Goal: Task Accomplishment & Management: Manage account settings

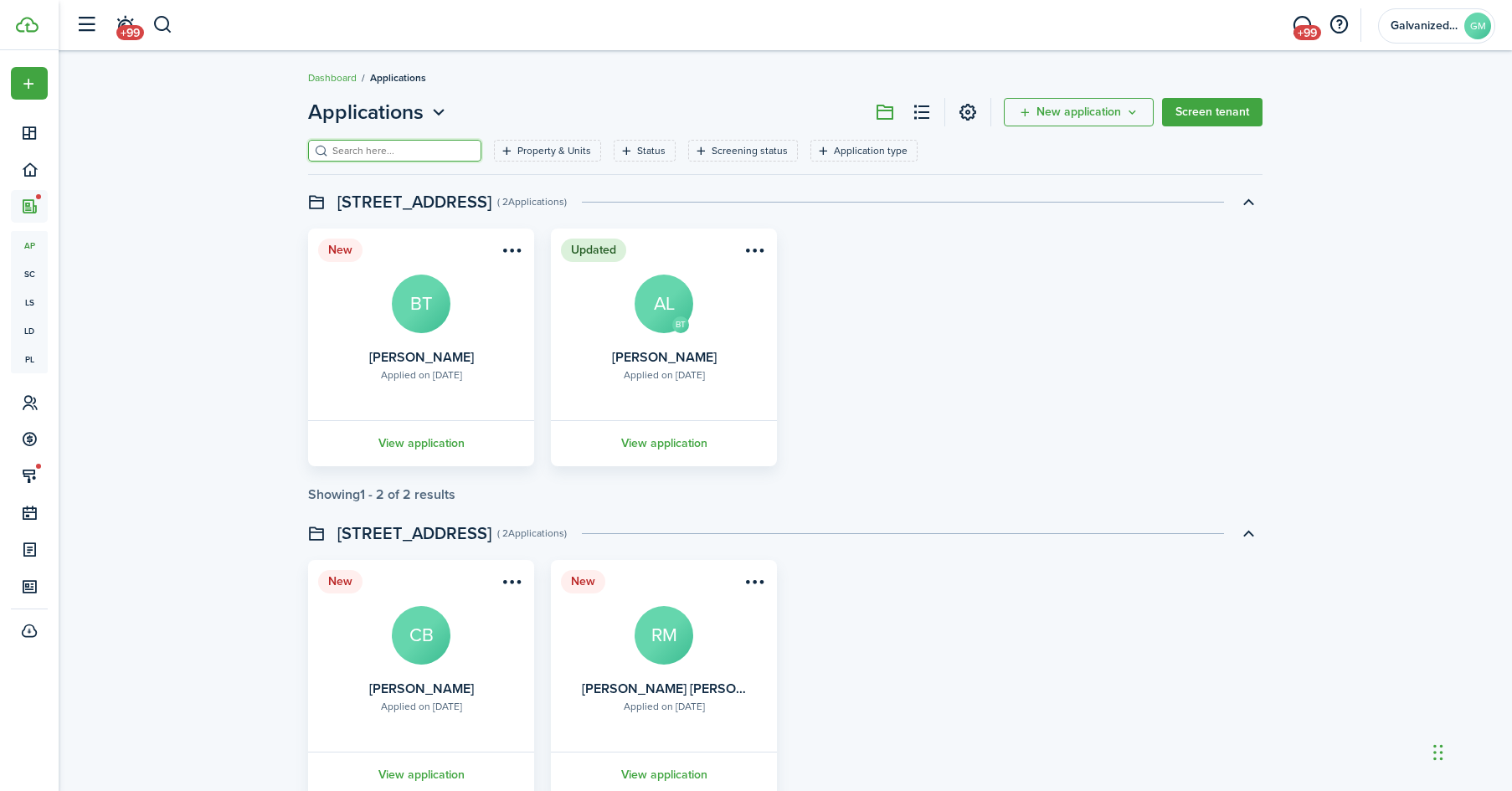
click at [375, 143] on input "search" at bounding box center [401, 151] width 147 height 16
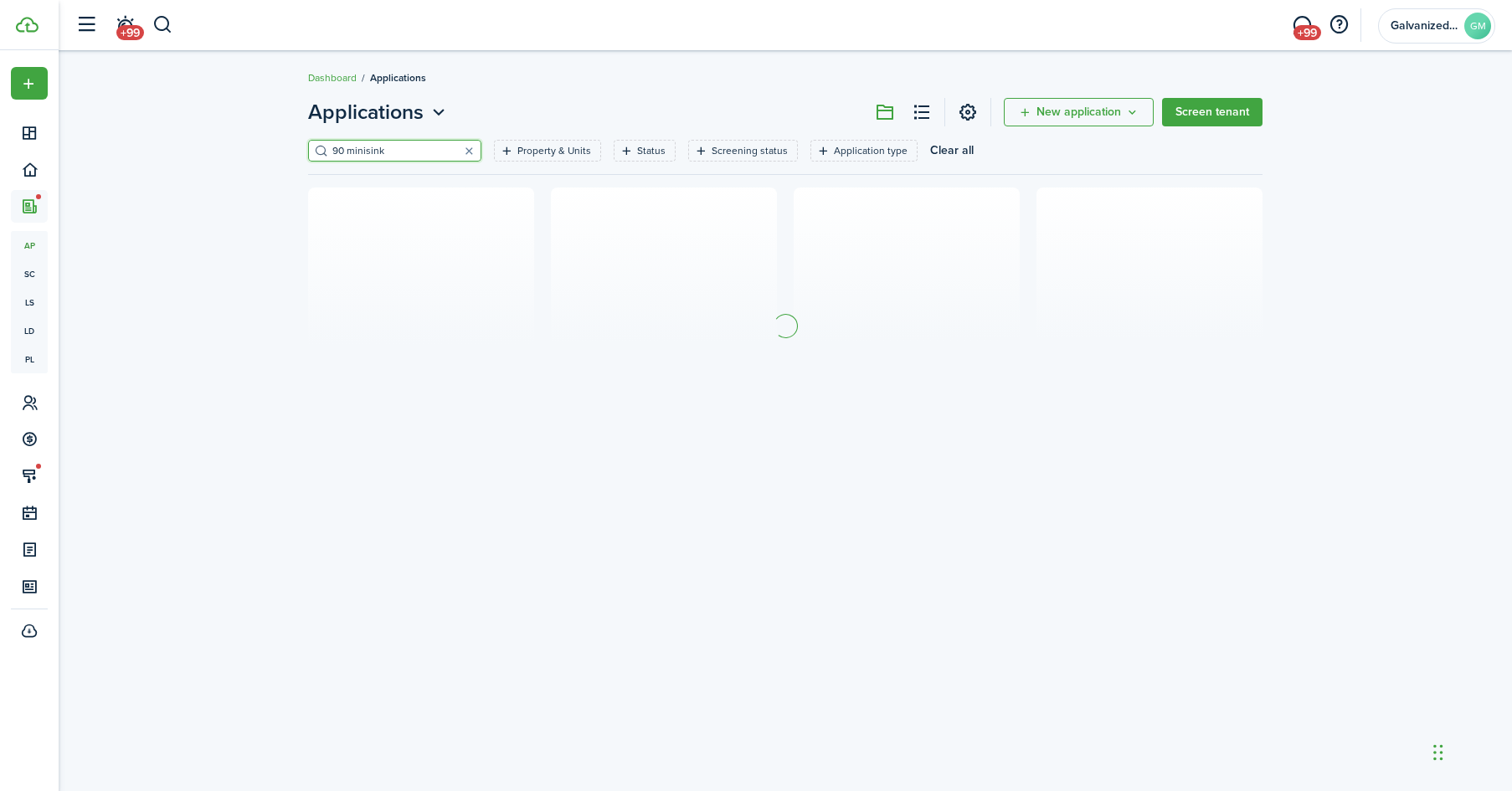
type input "90 minisink"
click at [524, 146] on filter-tag-label "Property & Units" at bounding box center [554, 151] width 74 height 15
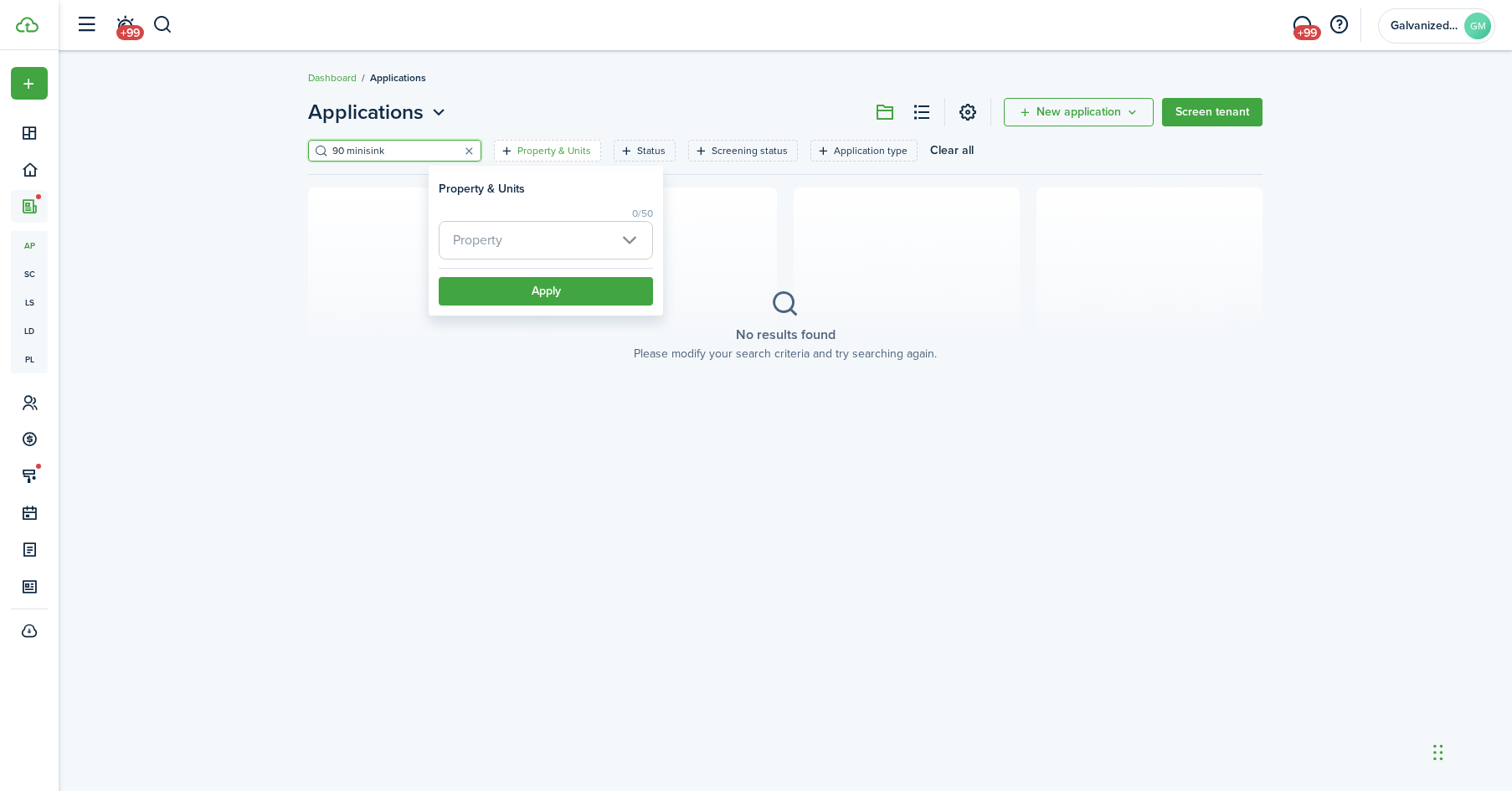
click at [514, 244] on span "Property" at bounding box center [545, 241] width 213 height 37
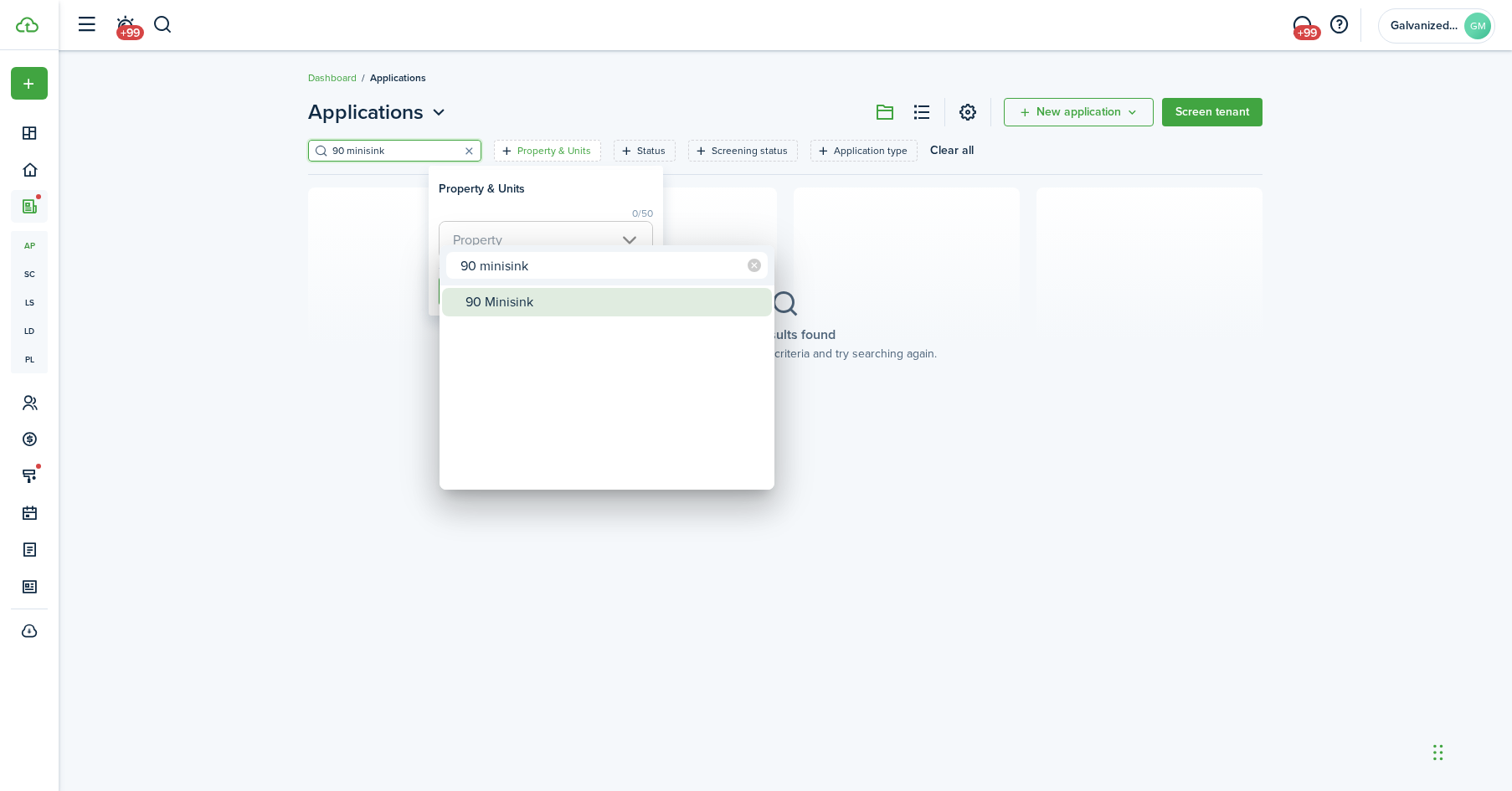
type input "90 minisink"
click at [519, 305] on div "90 Minisink" at bounding box center [613, 302] width 296 height 29
type input "90 Minisink"
click at [588, 194] on div at bounding box center [756, 396] width 1780 height 1059
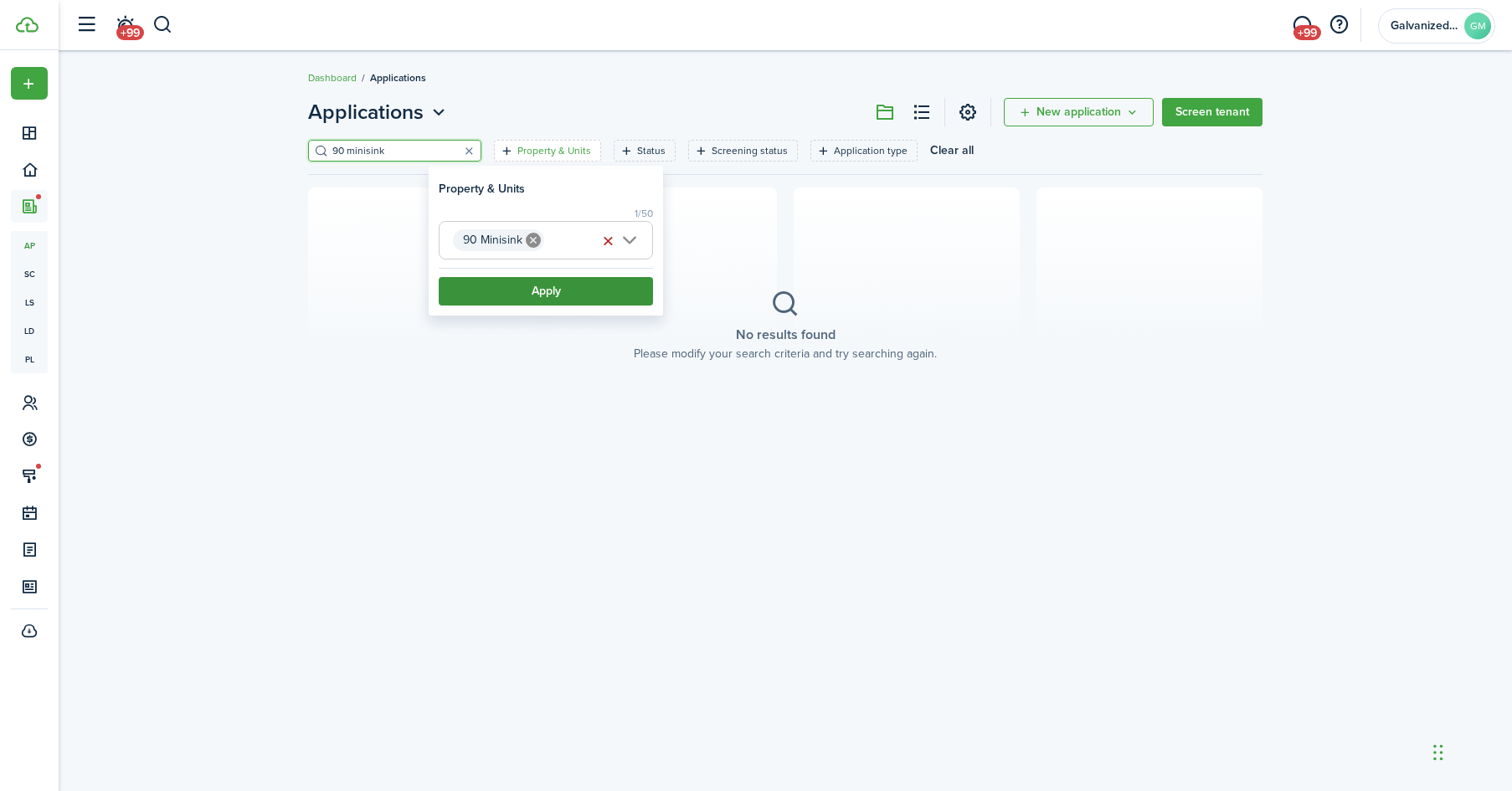
click at [559, 302] on button "Apply" at bounding box center [545, 291] width 215 height 29
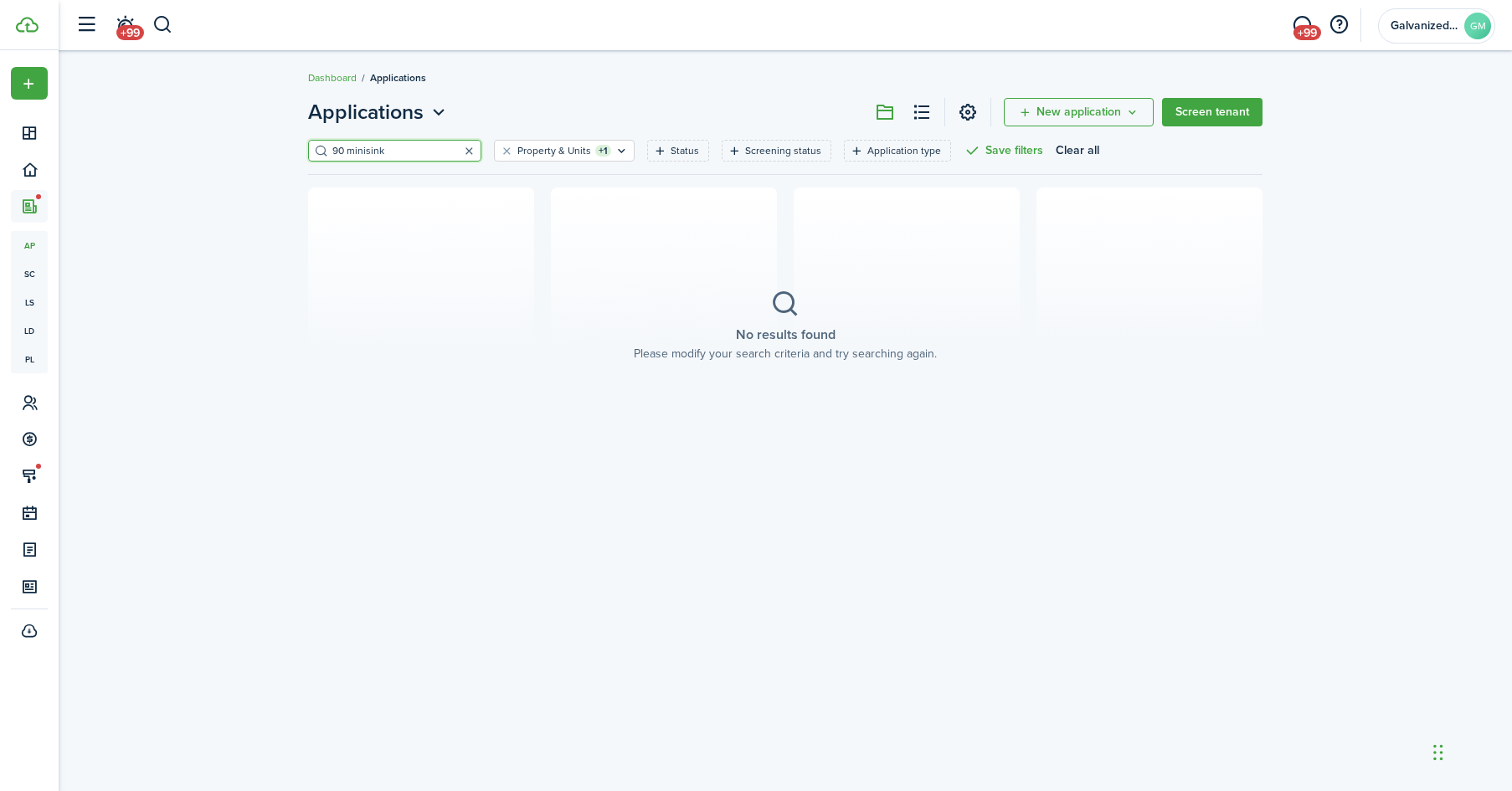
click at [470, 151] on button "button" at bounding box center [469, 151] width 24 height 24
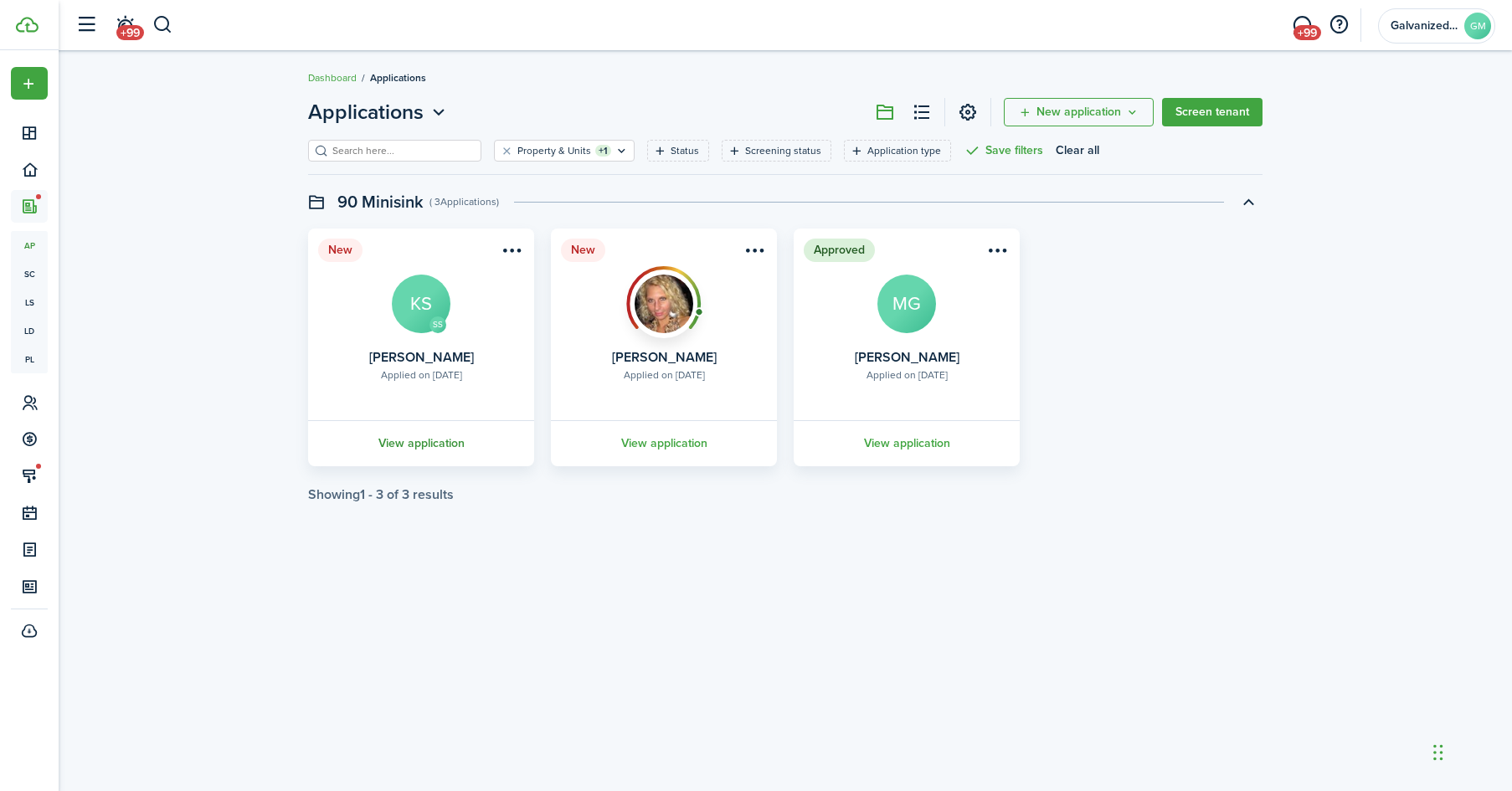
click at [398, 438] on link "View application" at bounding box center [421, 443] width 231 height 46
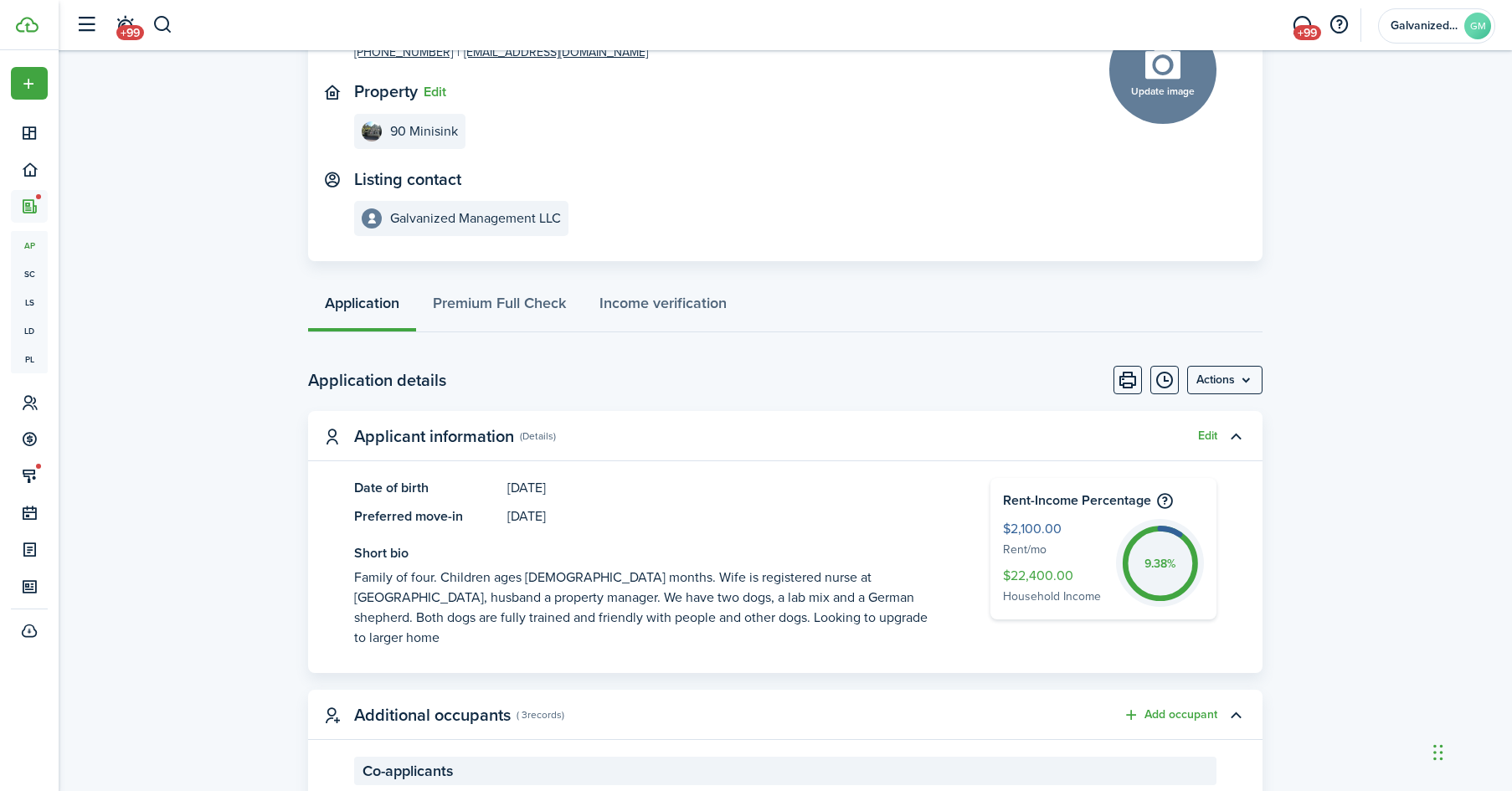
scroll to position [151, 0]
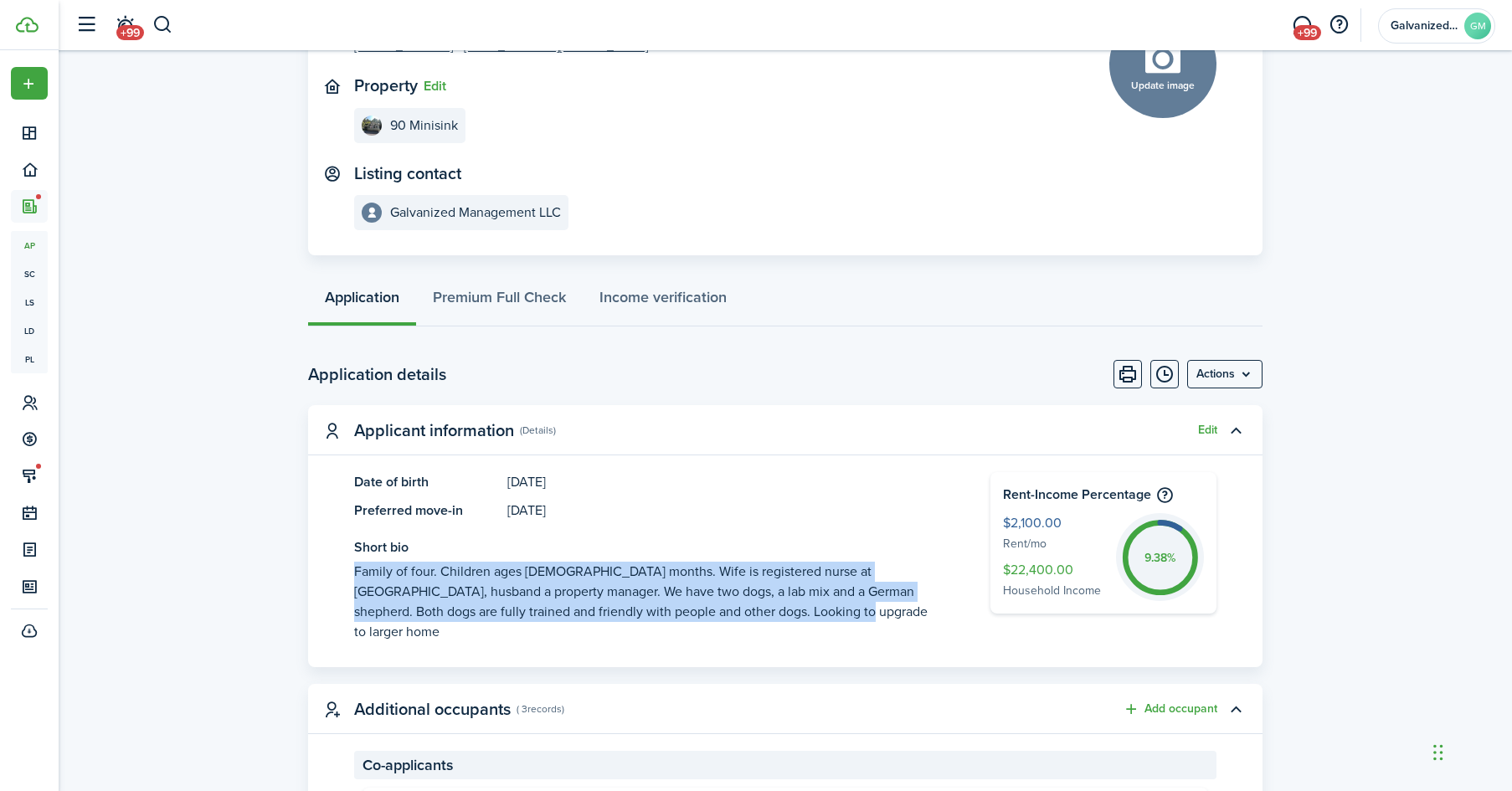
drag, startPoint x: 776, startPoint y: 608, endPoint x: 343, endPoint y: 565, distance: 435.1
click at [343, 565] on panel-main-body "Date of birth [DEMOGRAPHIC_DATA] Preferred move-in [DATE] Short bio Family of f…" at bounding box center [785, 570] width 954 height 195
copy see-more "Family of four. Children ages [DEMOGRAPHIC_DATA] months. Wife is registered nur…"
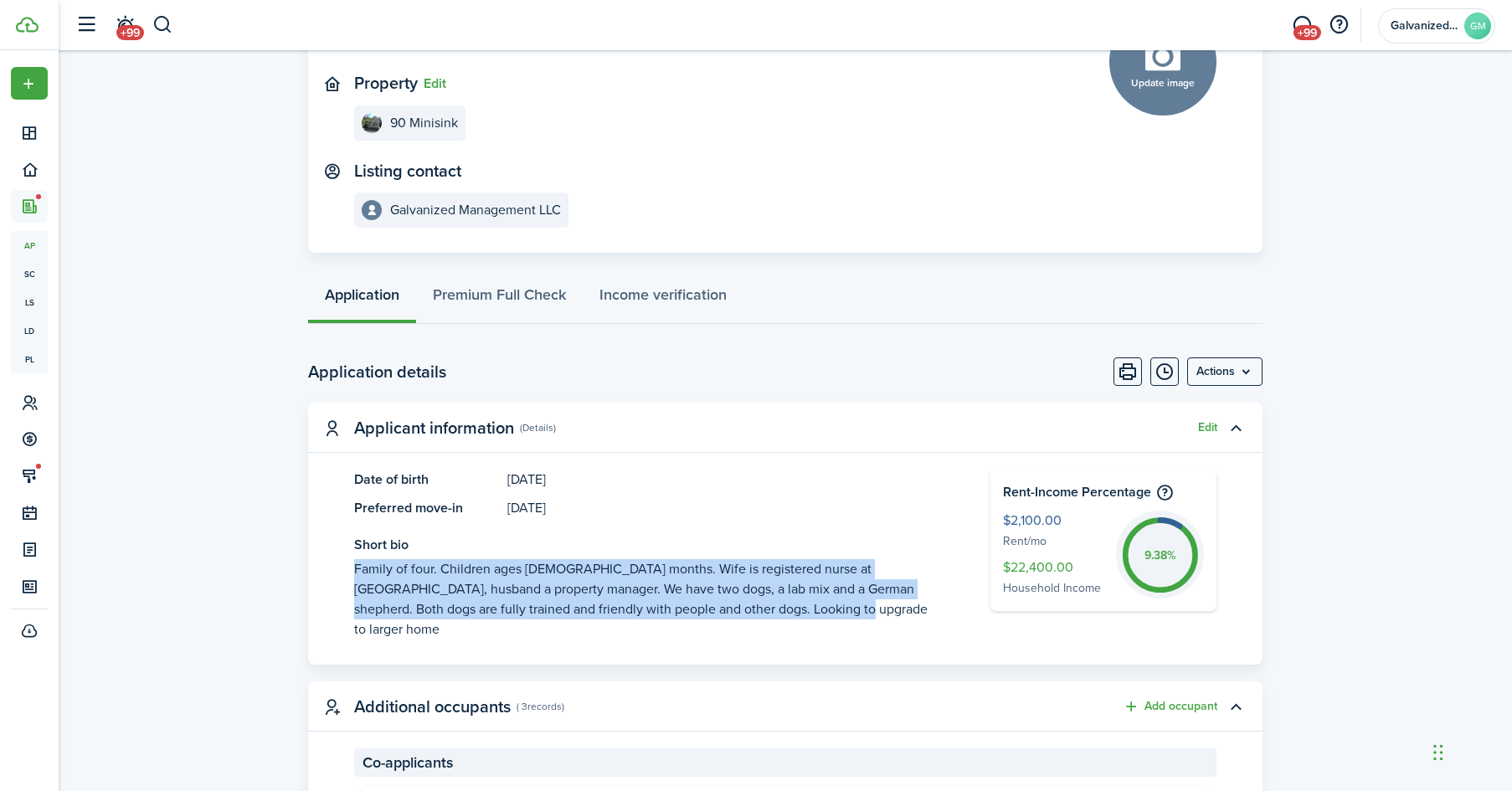
scroll to position [0, 0]
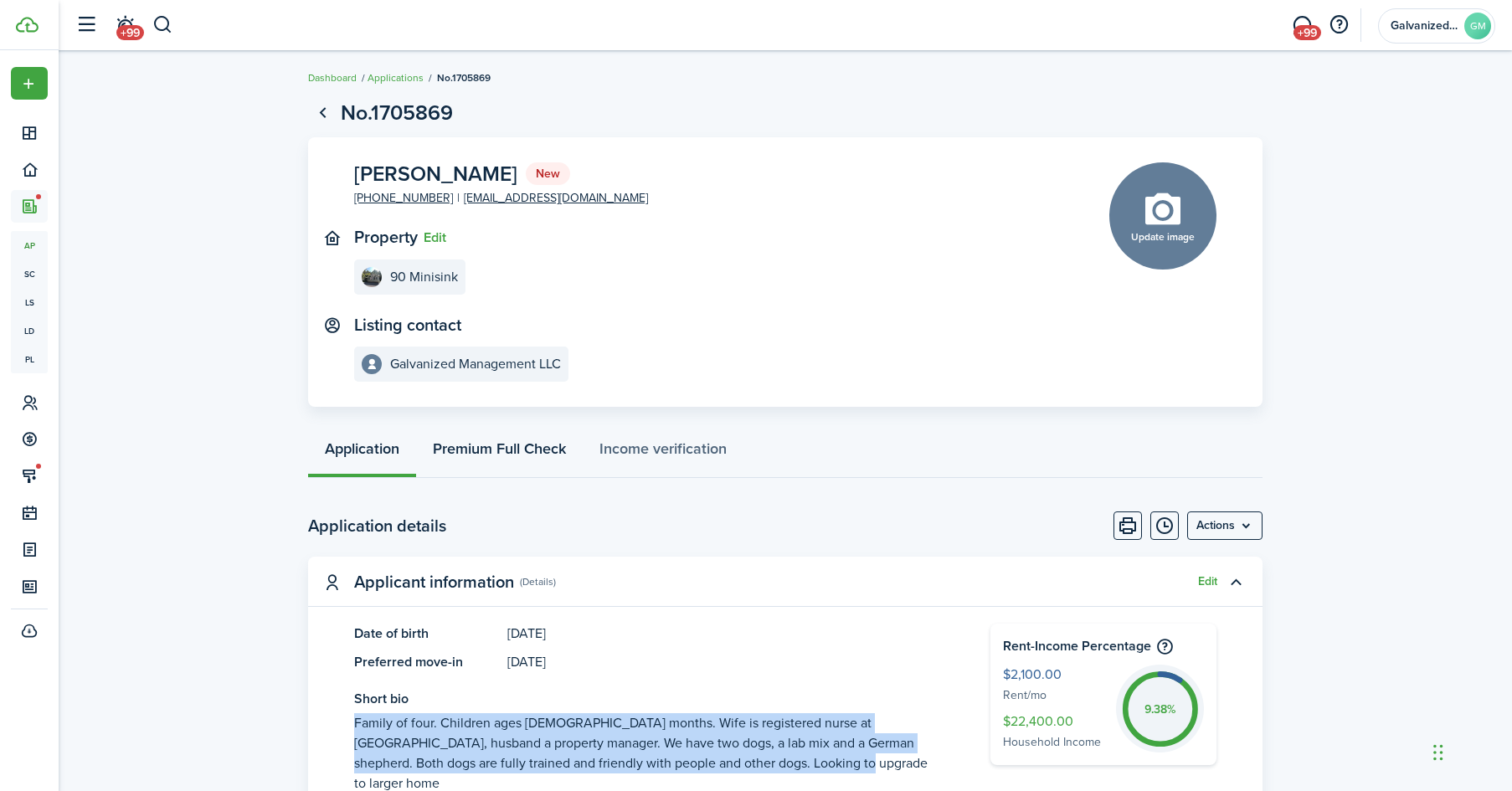
click at [548, 444] on link "Premium Full Check" at bounding box center [499, 453] width 167 height 50
